Goal: Transaction & Acquisition: Purchase product/service

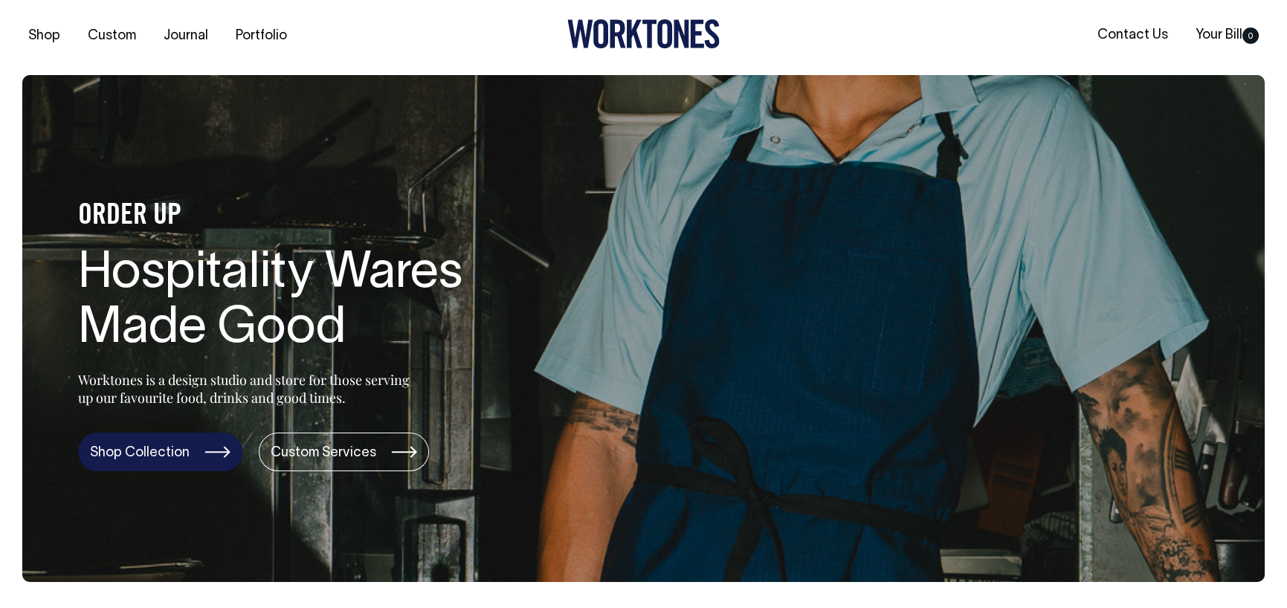
scroll to position [1, 0]
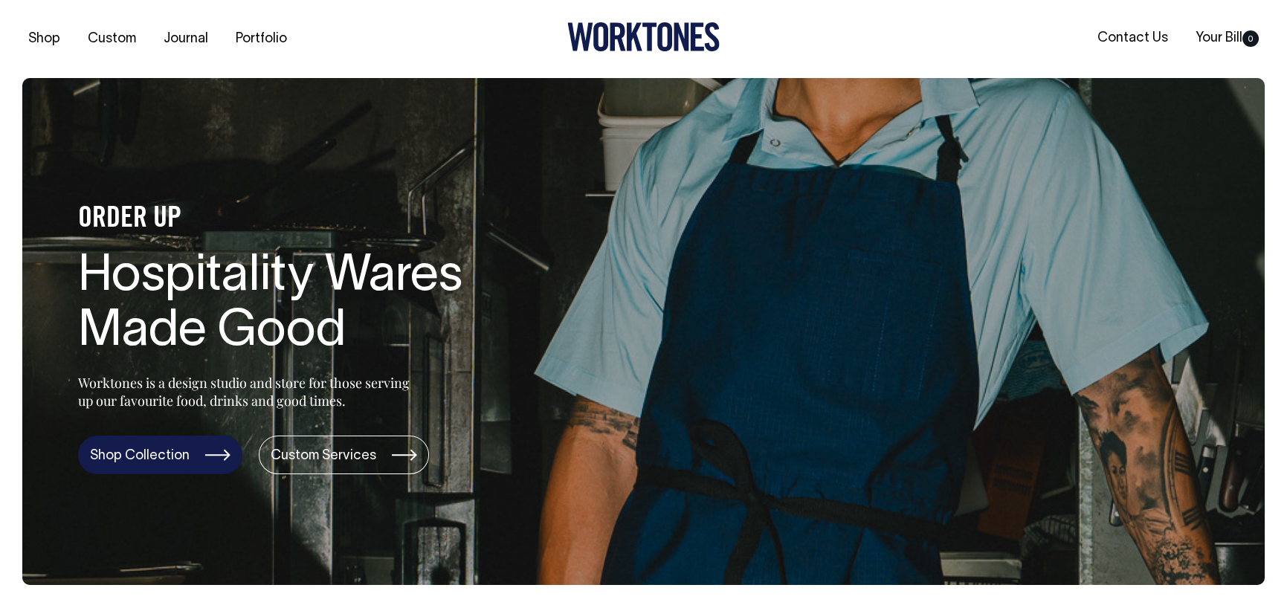
click at [153, 451] on link "Shop Collection" at bounding box center [160, 455] width 164 height 39
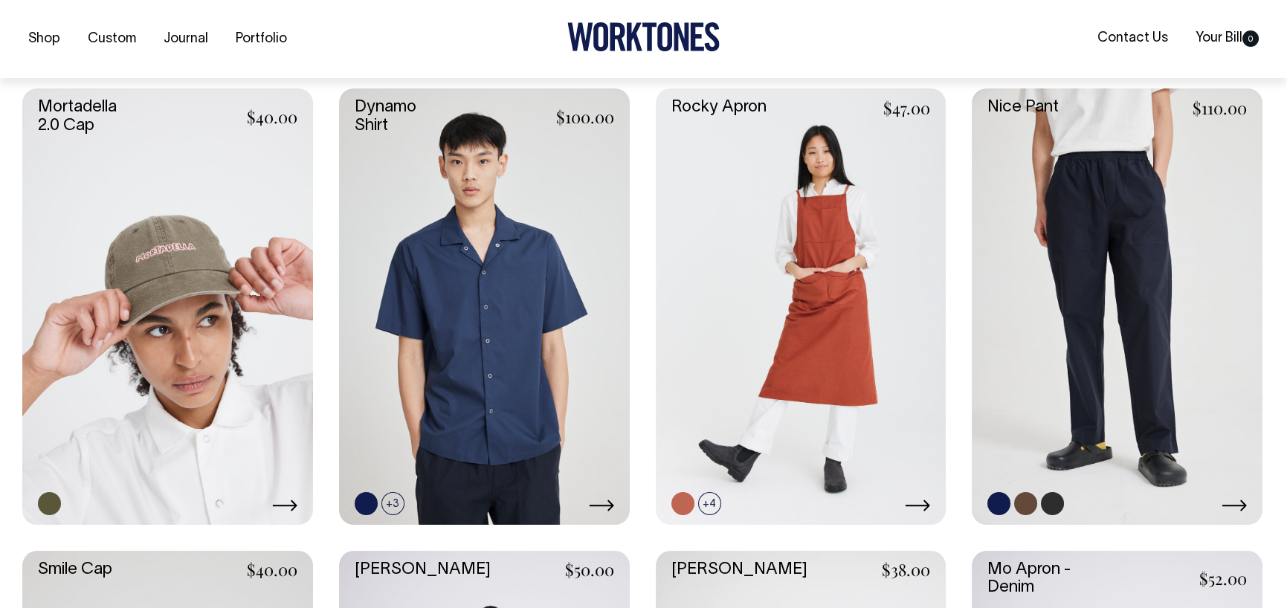
click at [1150, 314] on link at bounding box center [1116, 306] width 291 height 436
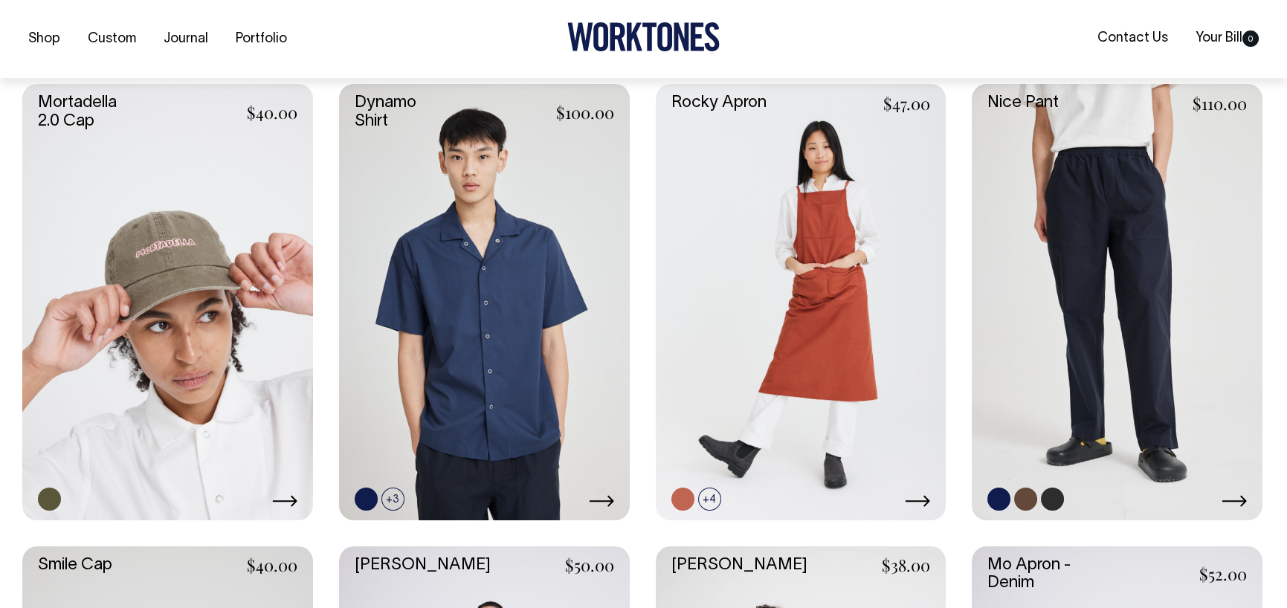
scroll to position [1559, 0]
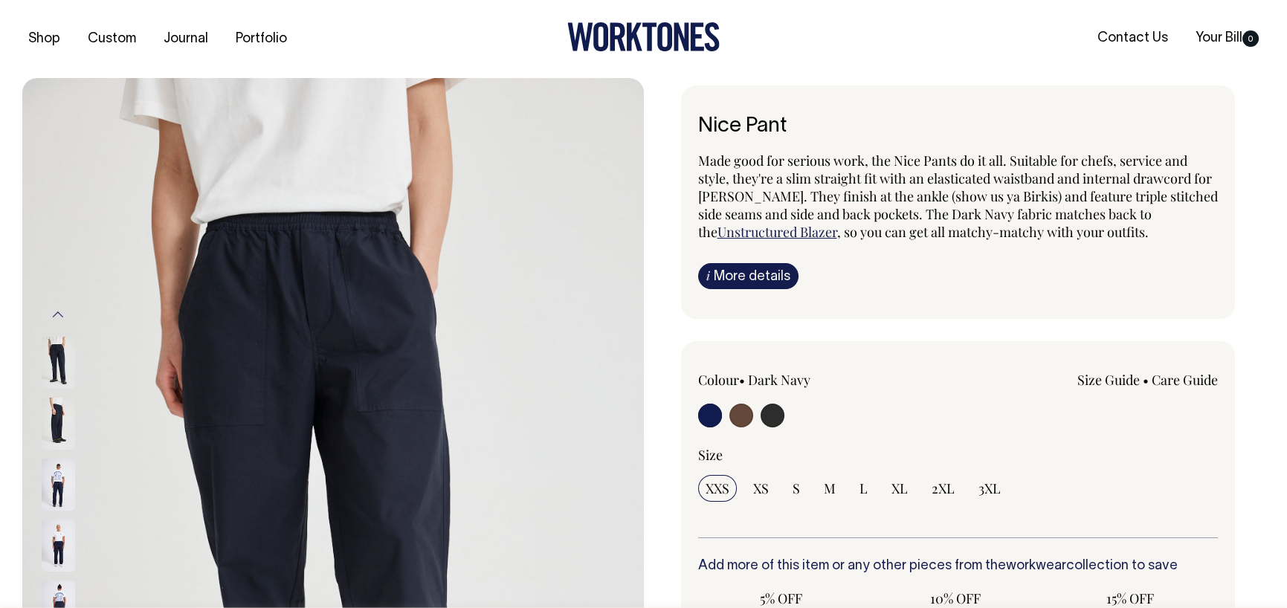
click at [52, 419] on img at bounding box center [58, 424] width 33 height 52
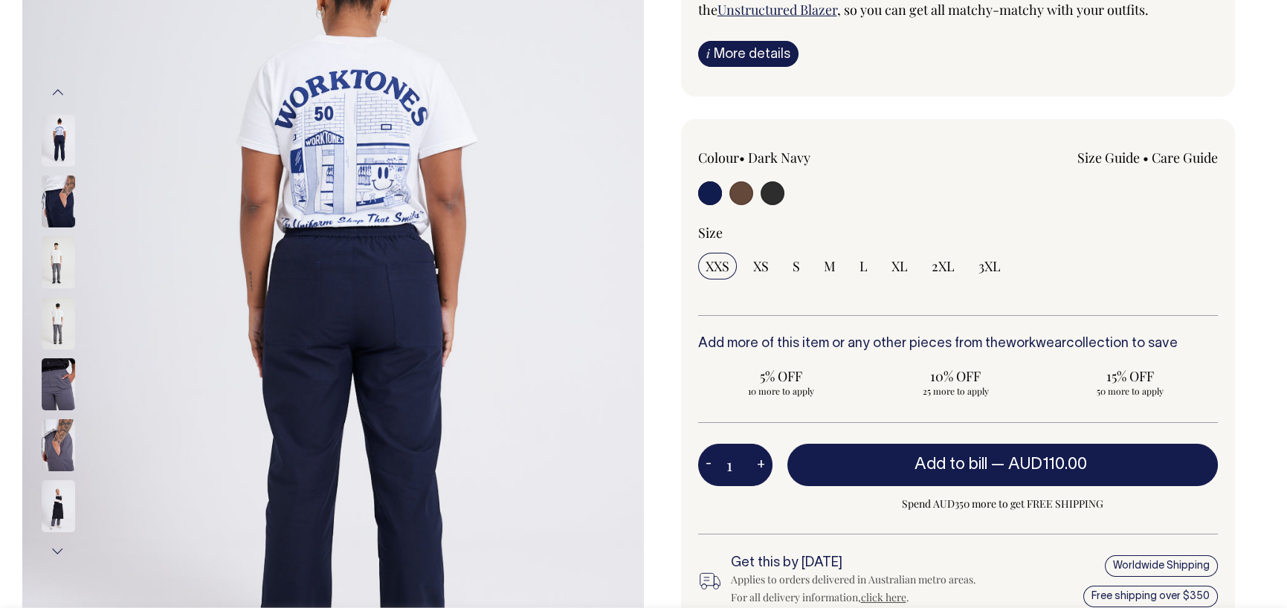
scroll to position [223, 0]
click at [68, 402] on img at bounding box center [58, 384] width 33 height 52
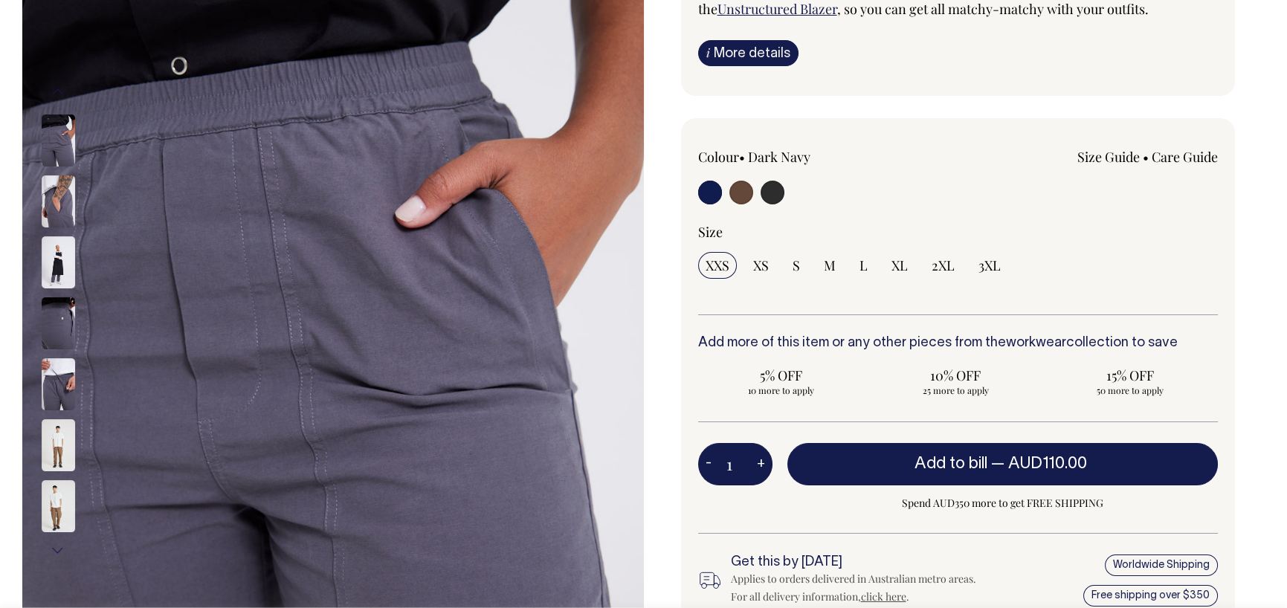
click at [44, 423] on img at bounding box center [58, 445] width 33 height 52
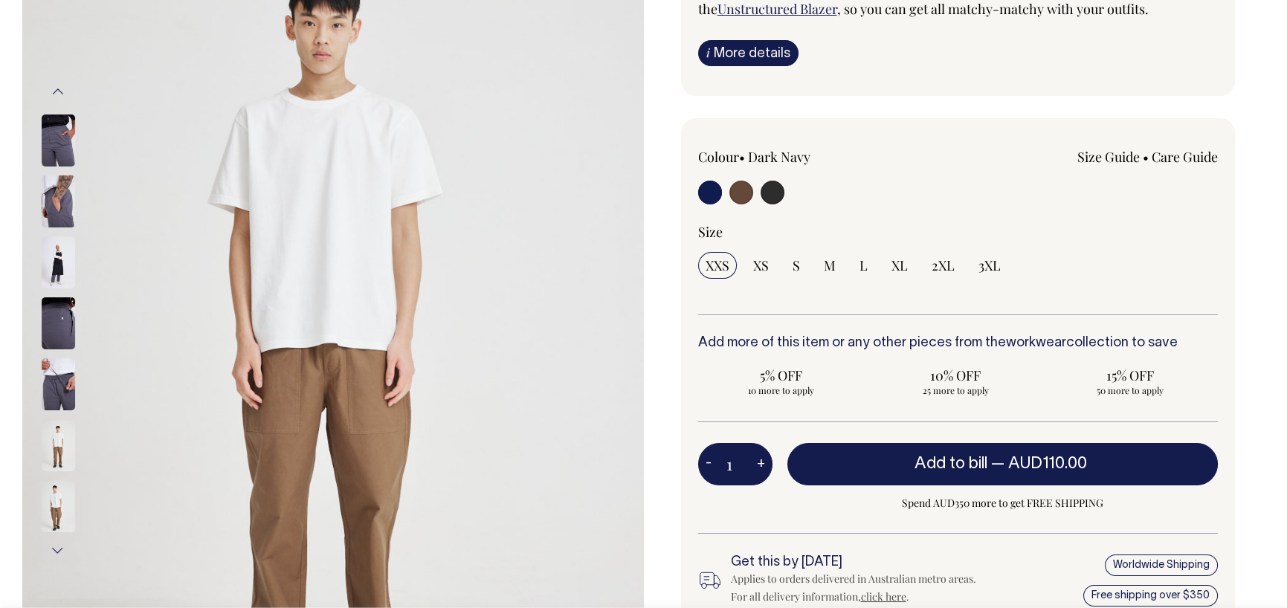
drag, startPoint x: 55, startPoint y: 439, endPoint x: 54, endPoint y: 450, distance: 11.9
click at [55, 439] on img at bounding box center [58, 445] width 33 height 52
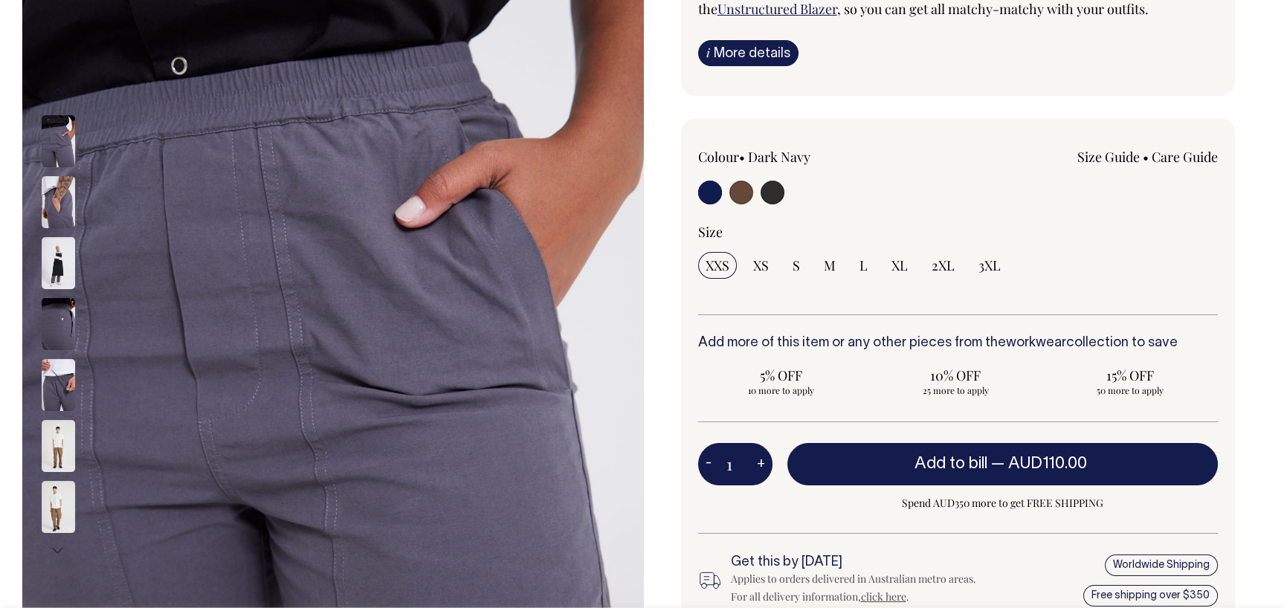
click at [53, 494] on img at bounding box center [58, 507] width 33 height 52
